Goal: Task Accomplishment & Management: Manage account settings

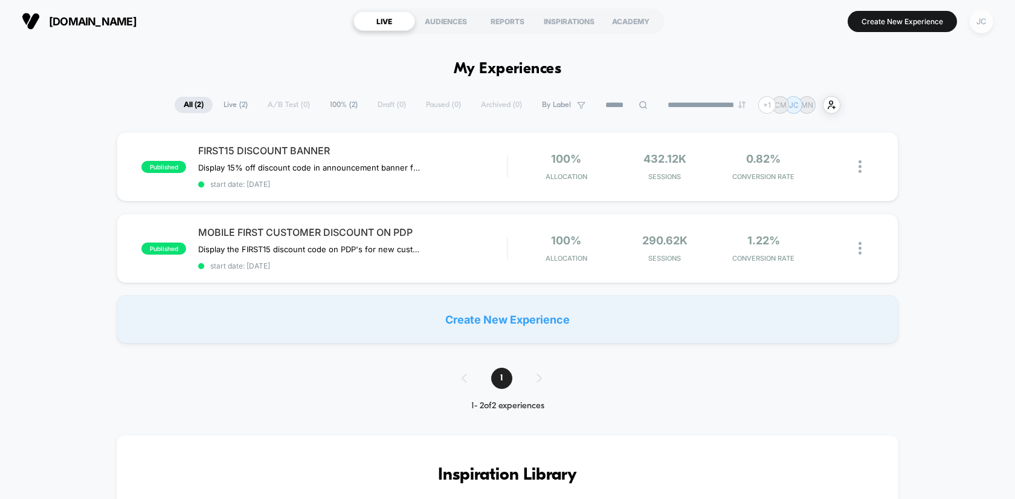
click at [982, 19] on div "JC" at bounding box center [982, 22] width 24 height 24
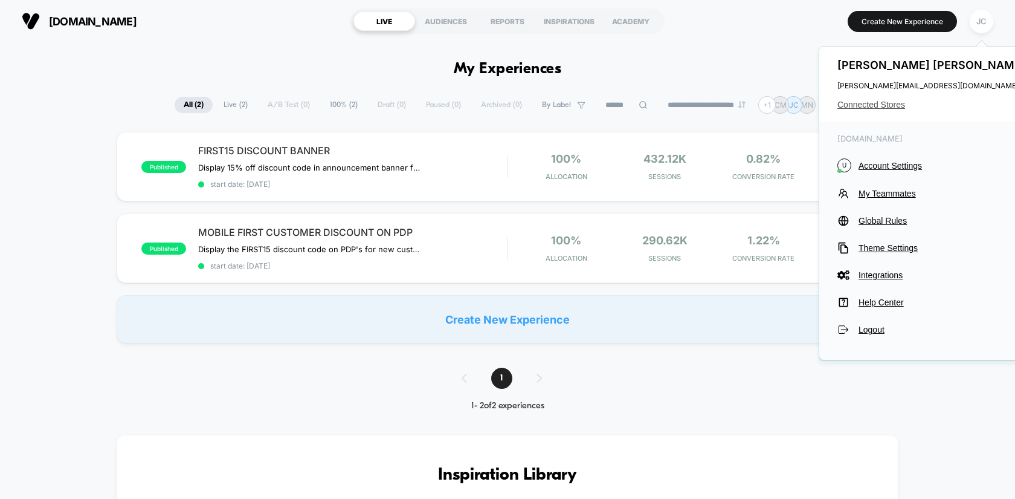
click at [897, 102] on span "Connected Stores" at bounding box center [933, 105] width 191 height 10
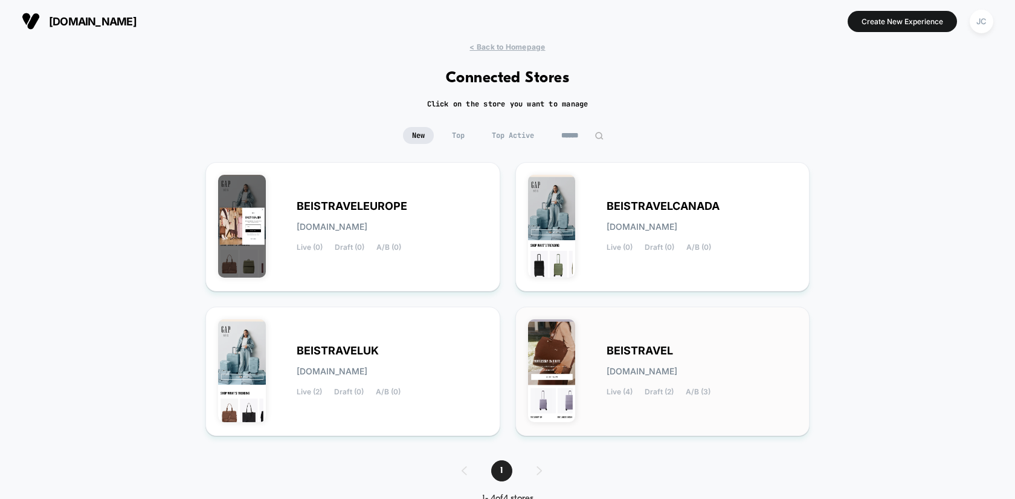
click at [661, 367] on span "[DOMAIN_NAME]" at bounding box center [642, 371] width 71 height 8
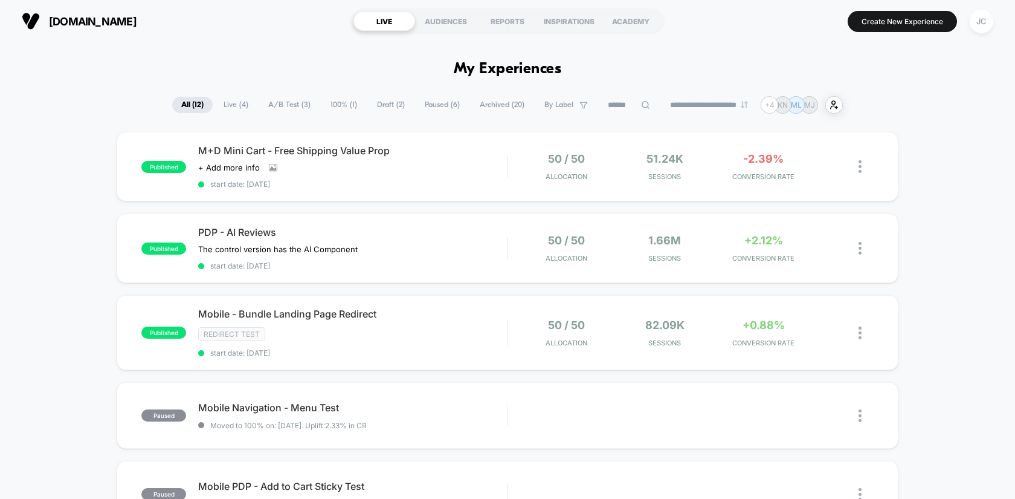
click at [284, 108] on span "A/B Test ( 3 )" at bounding box center [289, 105] width 60 height 16
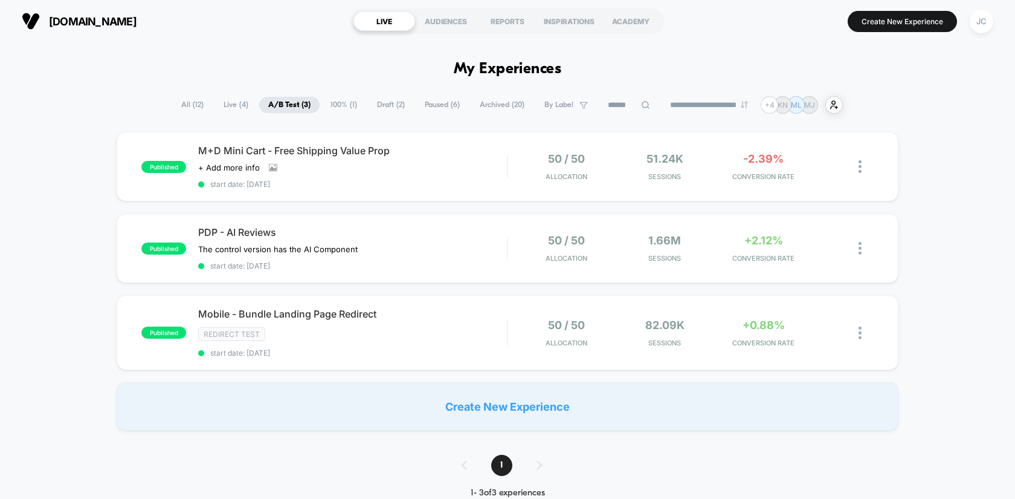
click at [236, 104] on span "Live ( 4 )" at bounding box center [236, 105] width 43 height 16
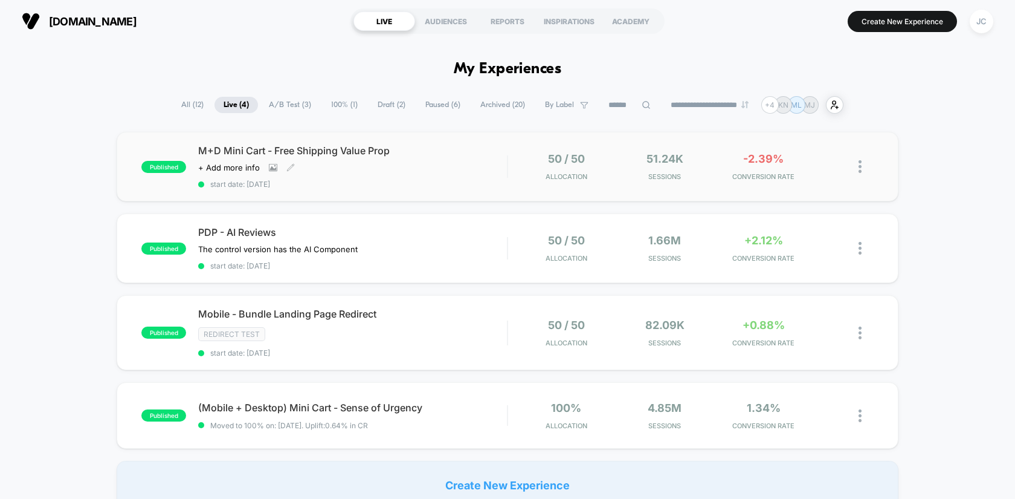
click at [456, 167] on div "M+D Mini Cart - Free Shipping Value Prop Click to view images Click to edit exp…" at bounding box center [352, 166] width 309 height 44
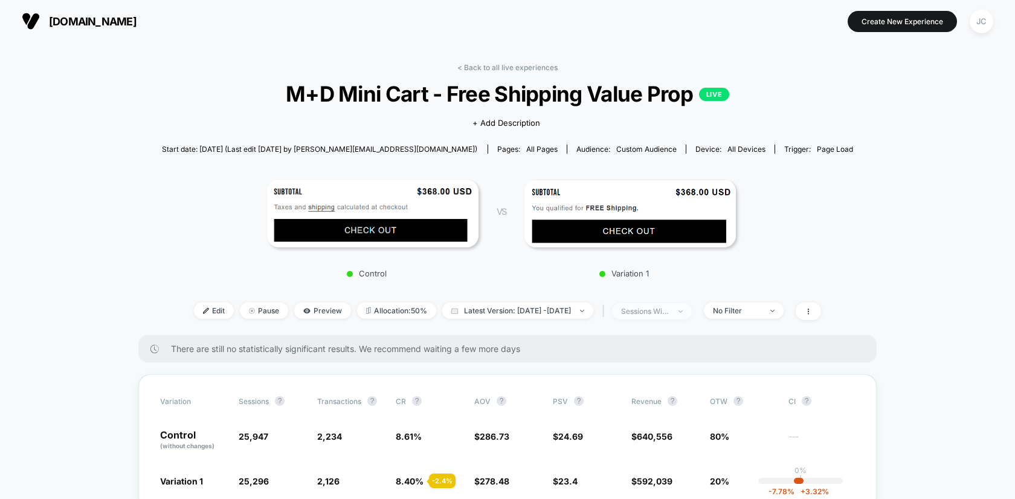
click at [683, 310] on img at bounding box center [681, 311] width 4 height 2
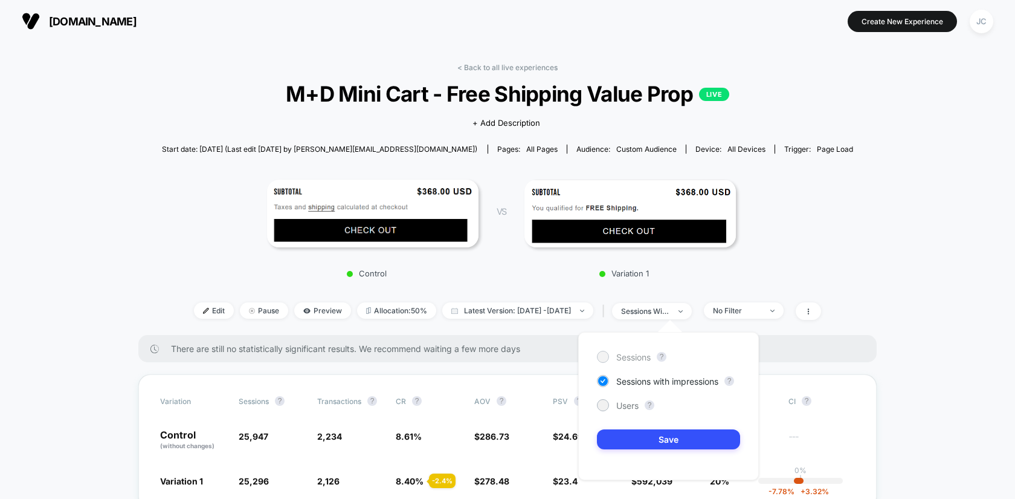
click at [602, 358] on div at bounding box center [602, 356] width 9 height 9
click at [621, 441] on button "Save" at bounding box center [668, 439] width 143 height 20
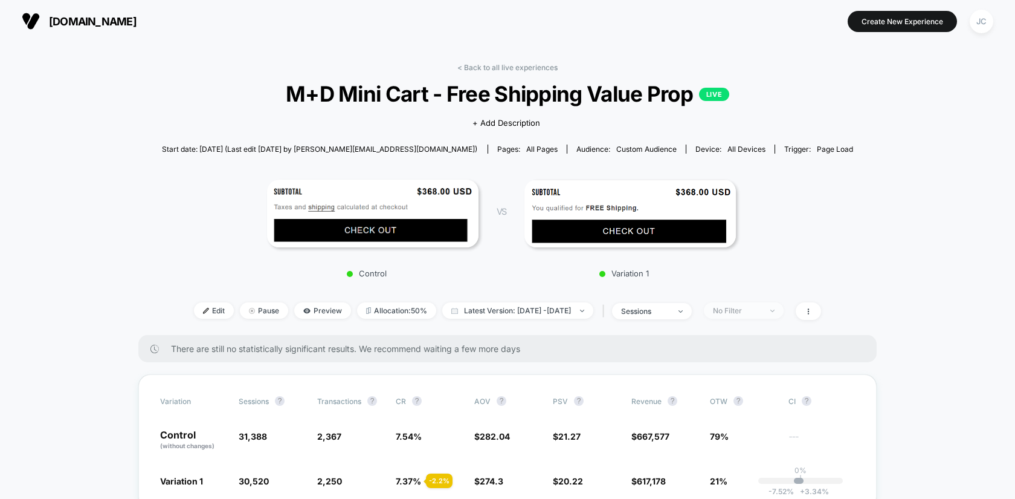
click at [762, 310] on div "No Filter" at bounding box center [737, 310] width 48 height 9
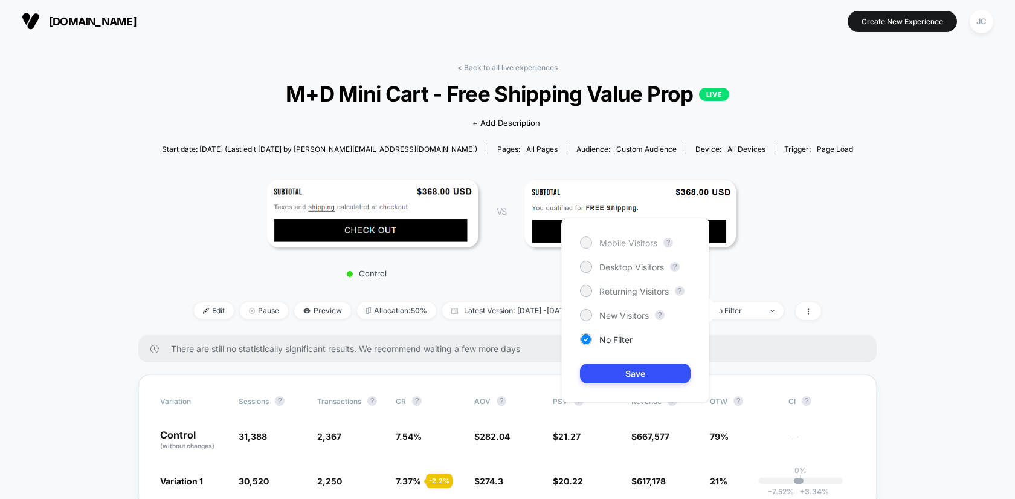
click at [637, 239] on span "Mobile Visitors" at bounding box center [629, 243] width 58 height 10
click at [653, 377] on button "Save" at bounding box center [635, 373] width 111 height 20
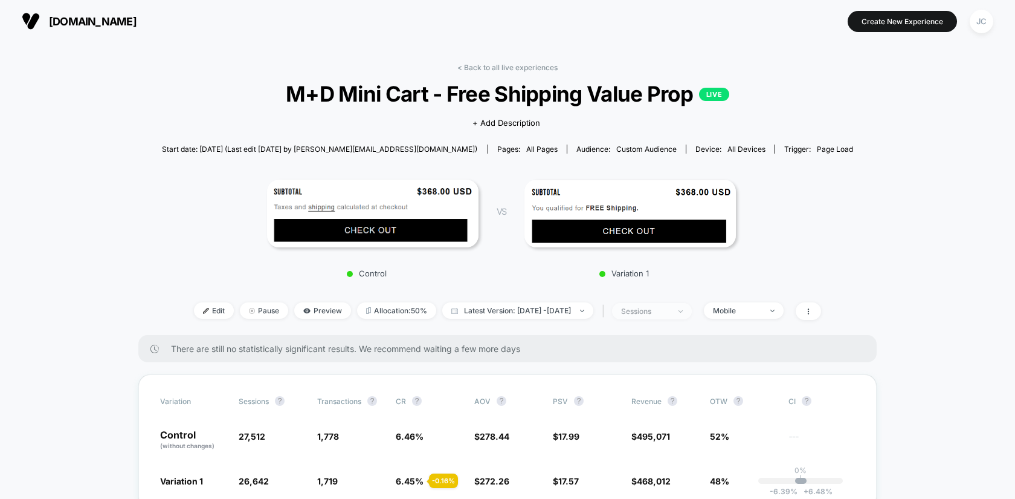
click at [670, 312] on div "sessions" at bounding box center [645, 310] width 48 height 9
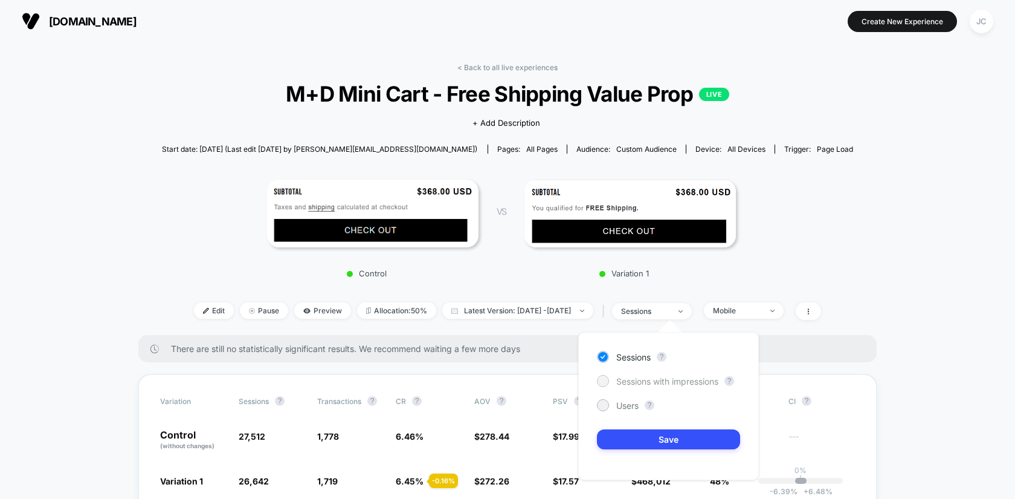
click at [629, 384] on span "Sessions with impressions" at bounding box center [668, 381] width 102 height 10
click at [629, 435] on button "Save" at bounding box center [668, 439] width 143 height 20
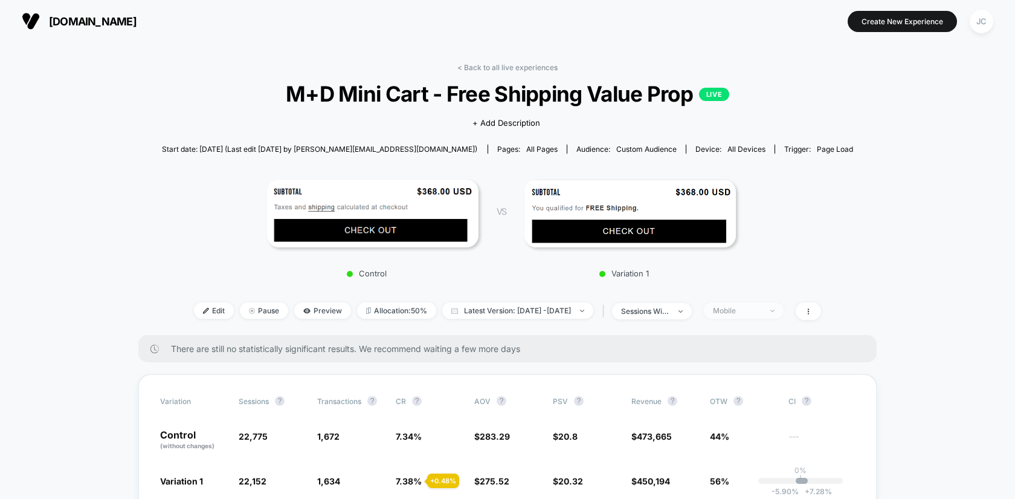
click at [762, 309] on div "Mobile" at bounding box center [737, 310] width 48 height 9
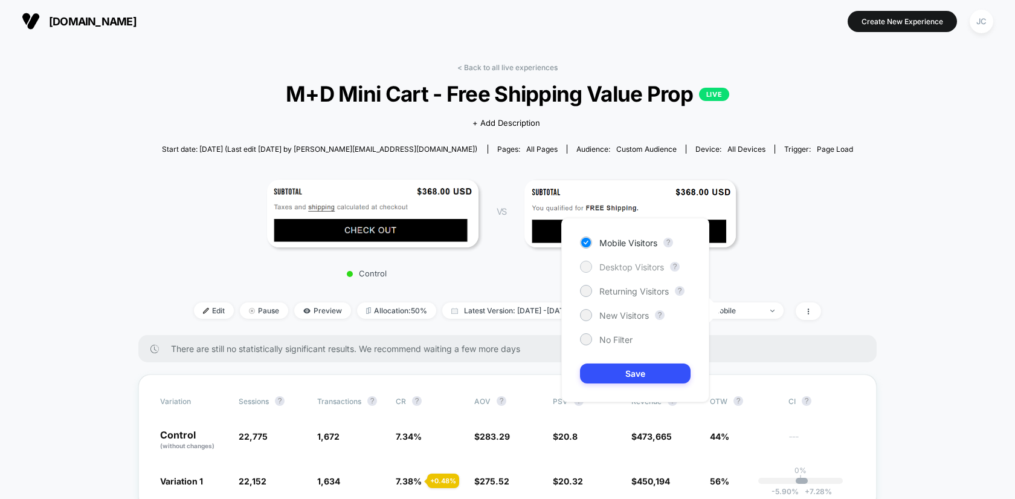
click at [629, 267] on span "Desktop Visitors" at bounding box center [632, 267] width 65 height 10
click at [622, 374] on button "Save" at bounding box center [635, 373] width 111 height 20
